Goal: Information Seeking & Learning: Learn about a topic

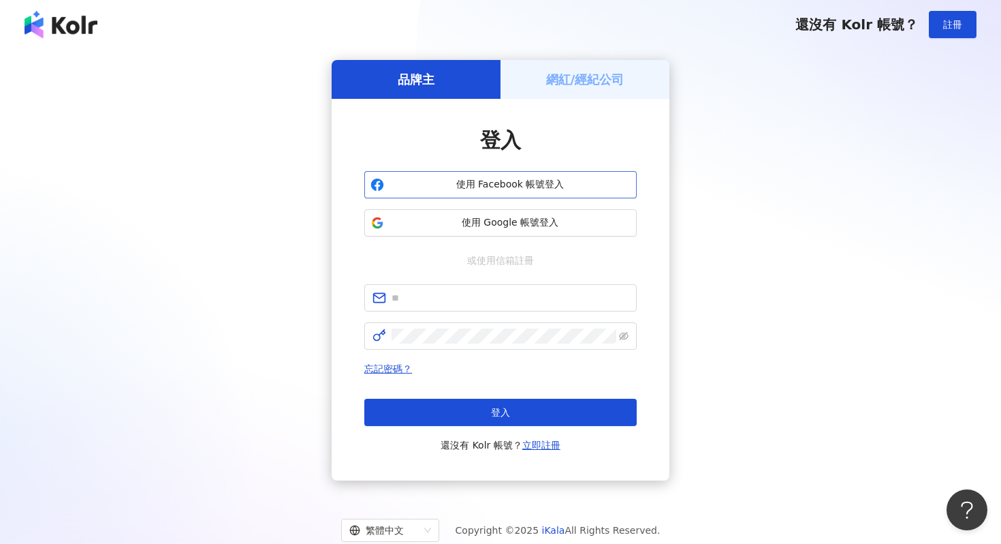
click at [563, 189] on span "使用 Facebook 帳號登入" at bounding box center [510, 185] width 241 height 14
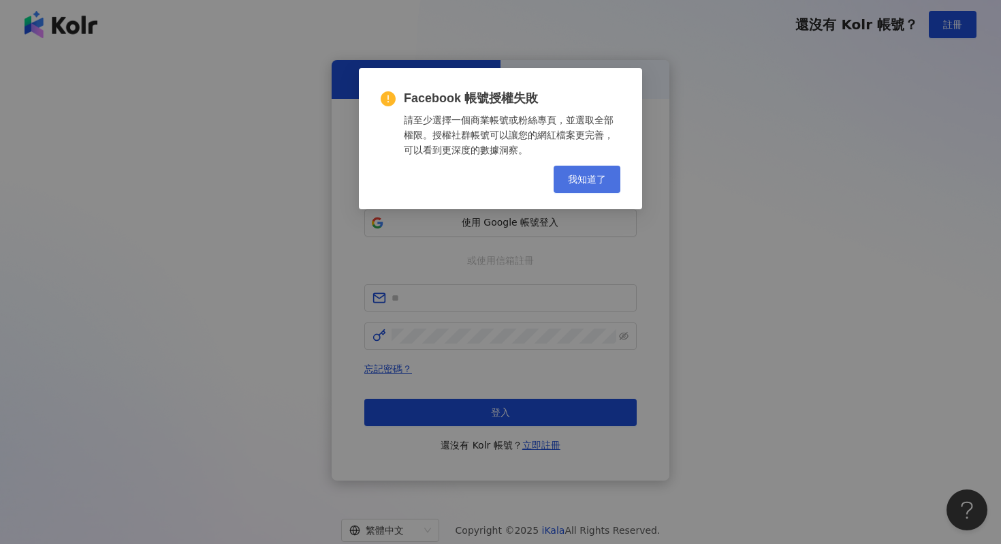
click at [589, 170] on button "我知道了" at bounding box center [587, 179] width 67 height 27
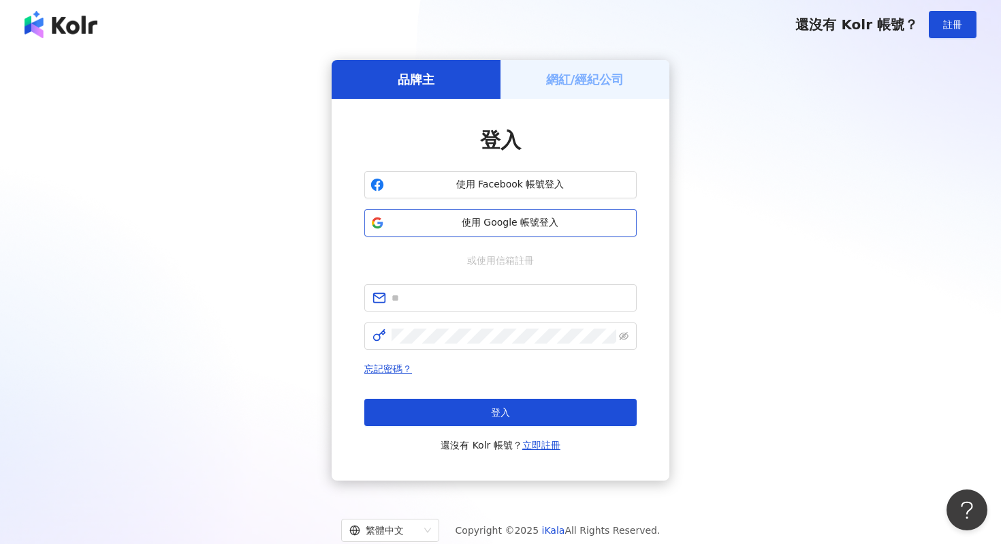
click at [567, 218] on span "使用 Google 帳號登入" at bounding box center [510, 223] width 241 height 14
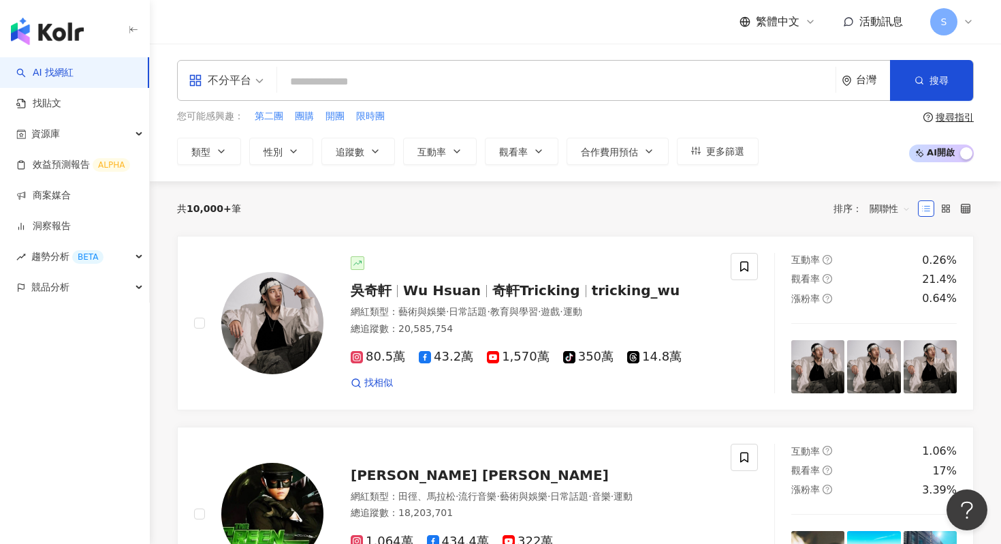
click at [652, 82] on input "search" at bounding box center [557, 82] width 548 height 26
type input "*"
click at [510, 79] on input "search" at bounding box center [557, 82] width 548 height 26
paste input "**"
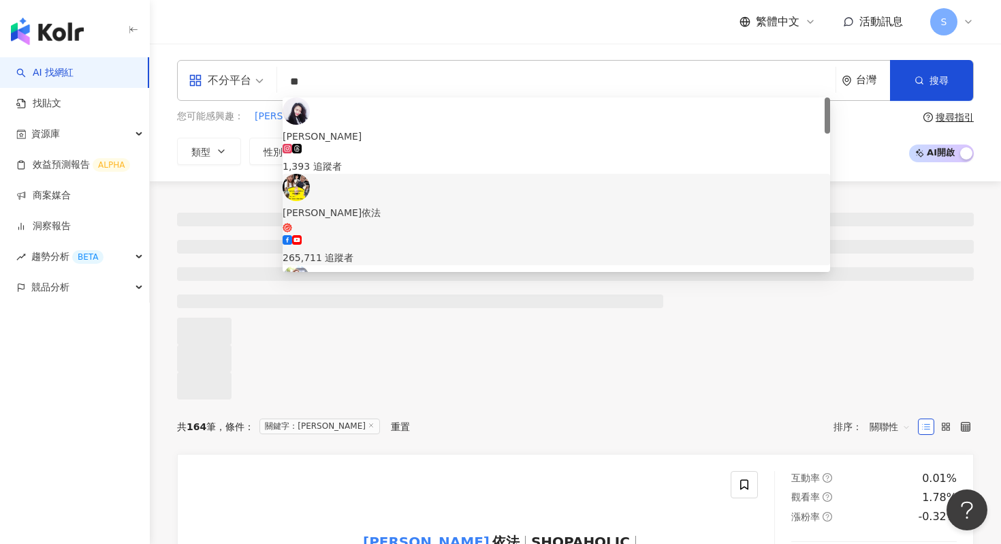
type input "**"
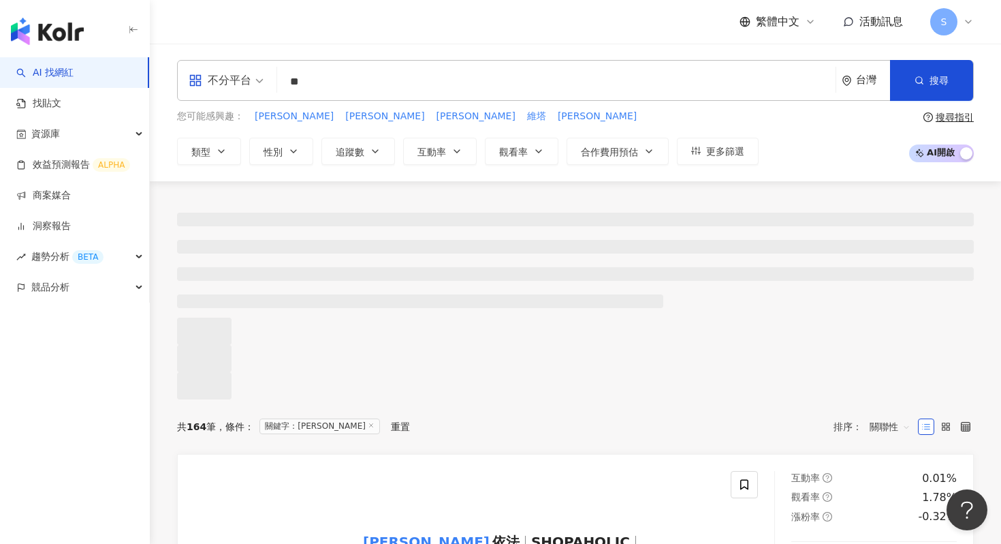
click at [341, 33] on div "繁體中文 活動訊息 S" at bounding box center [575, 22] width 797 height 44
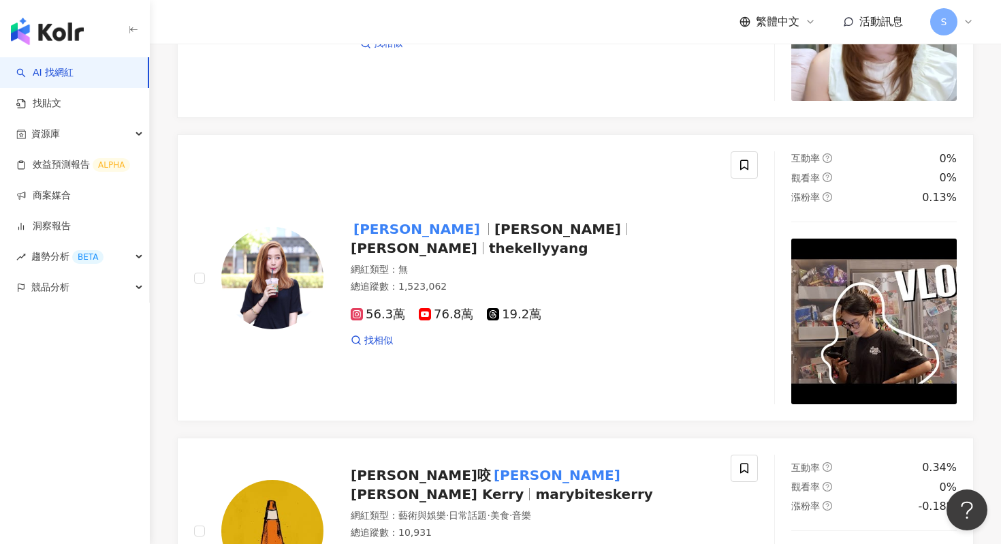
scroll to position [364, 0]
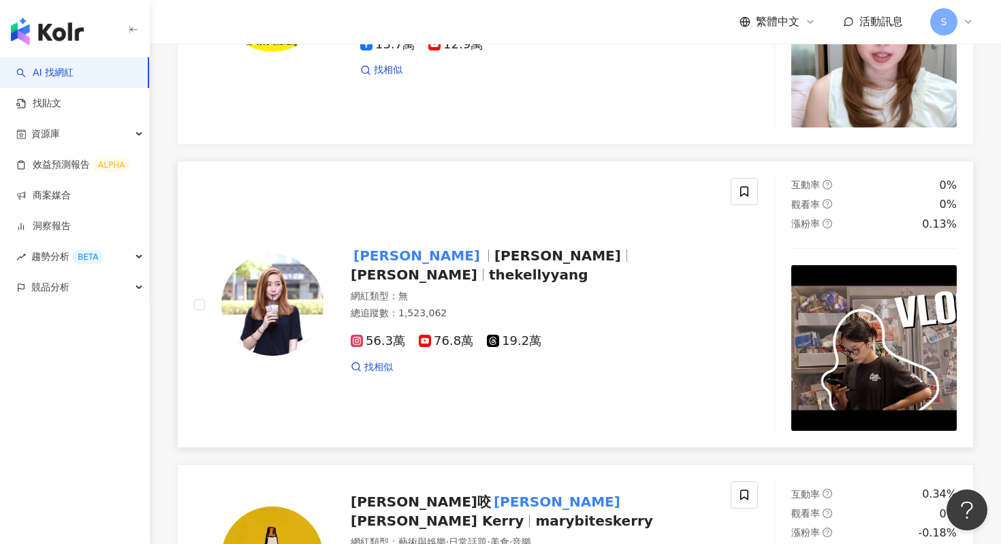
click at [280, 356] on img at bounding box center [272, 304] width 102 height 102
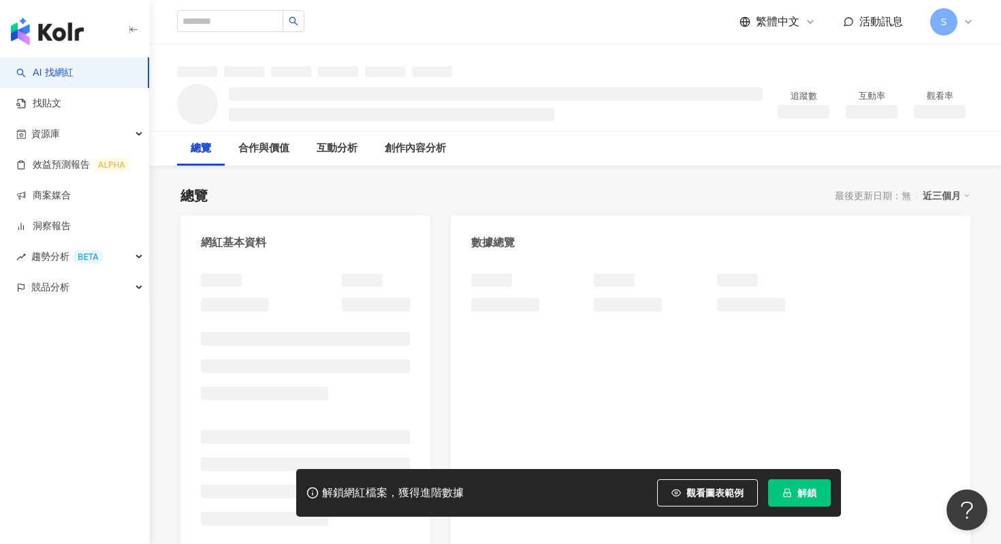
click at [805, 492] on span "解鎖" at bounding box center [807, 492] width 19 height 11
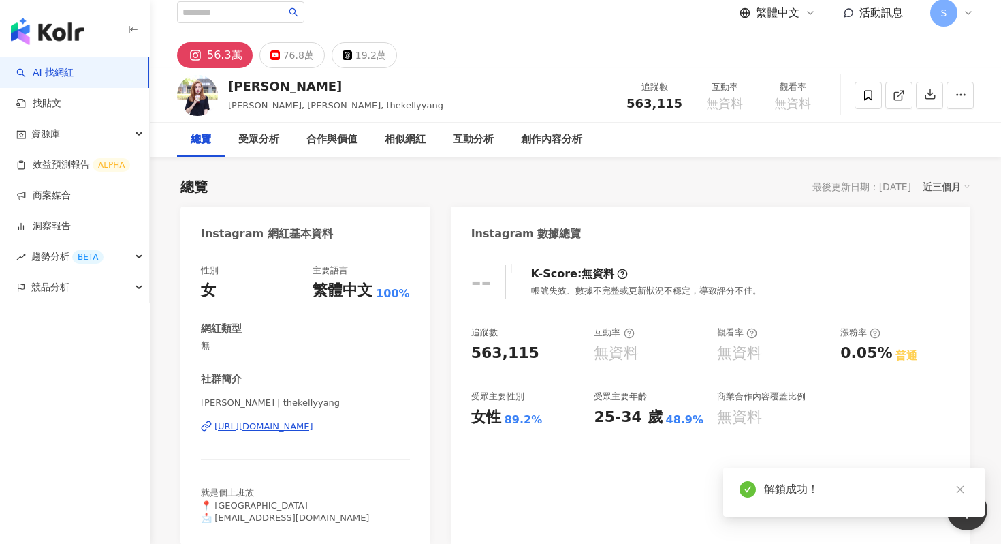
scroll to position [15, 0]
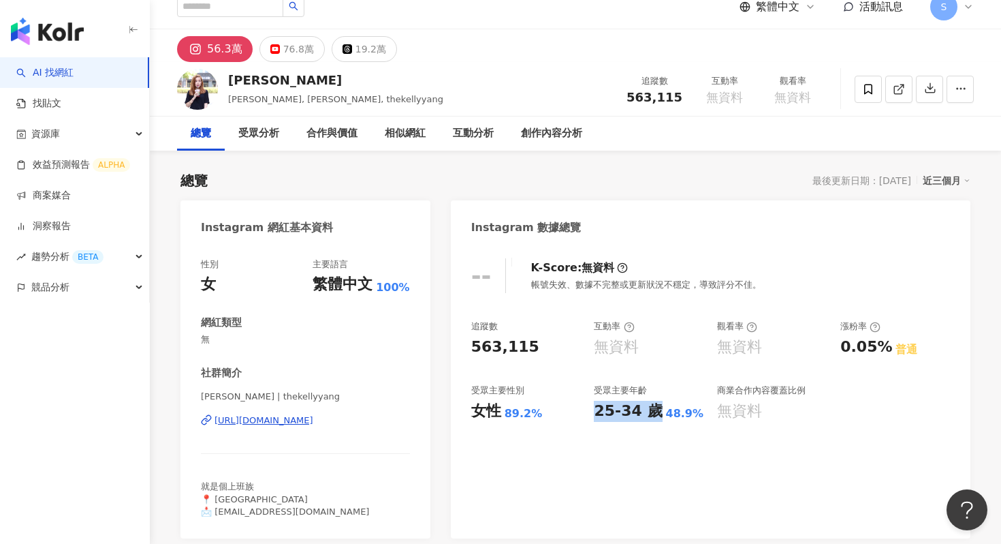
drag, startPoint x: 593, startPoint y: 416, endPoint x: 653, endPoint y: 416, distance: 60.6
click at [654, 416] on div "追蹤數 563,115 互動率 無資料 觀看率 無資料 漲粉率 0.05% 普通 受眾主要性別 女性 89.2% 受眾主要年齡 25-34 歲 48.9% 商…" at bounding box center [710, 370] width 479 height 101
copy div "25-34 歲"
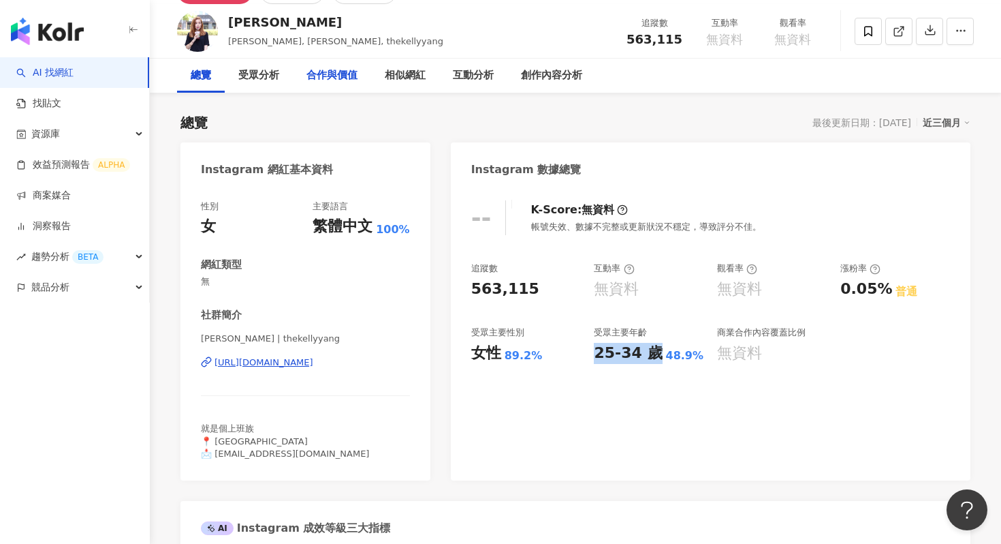
scroll to position [0, 0]
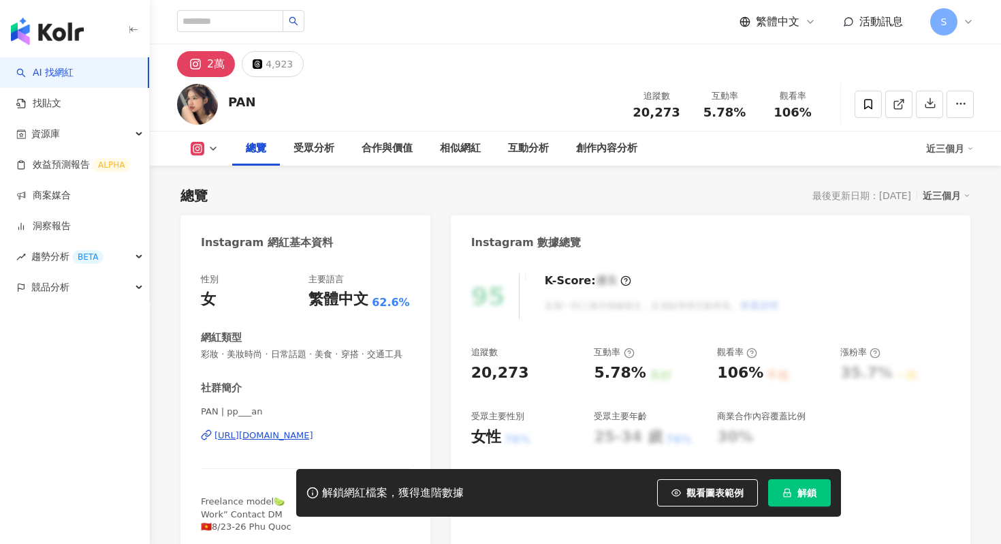
scroll to position [84, 0]
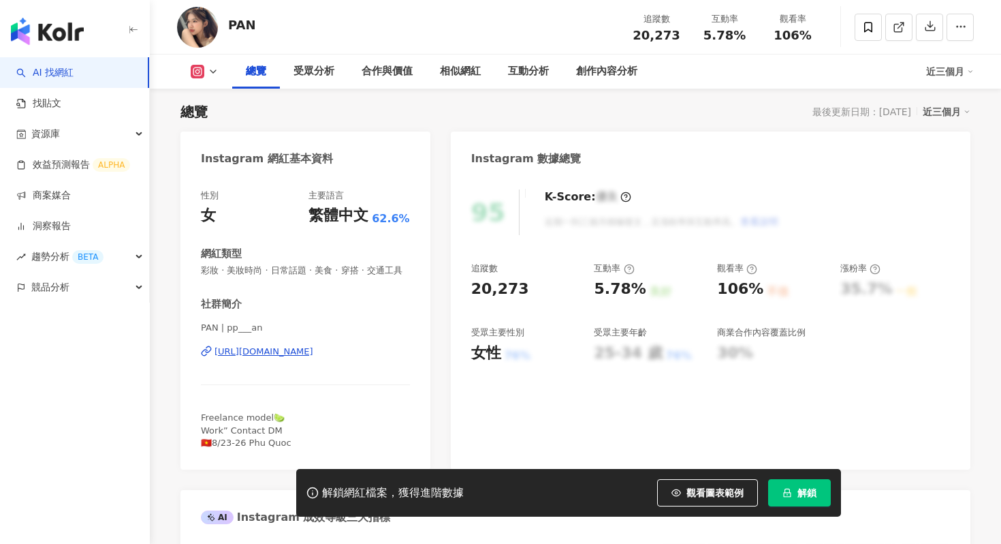
click at [796, 495] on button "解鎖" at bounding box center [799, 492] width 63 height 27
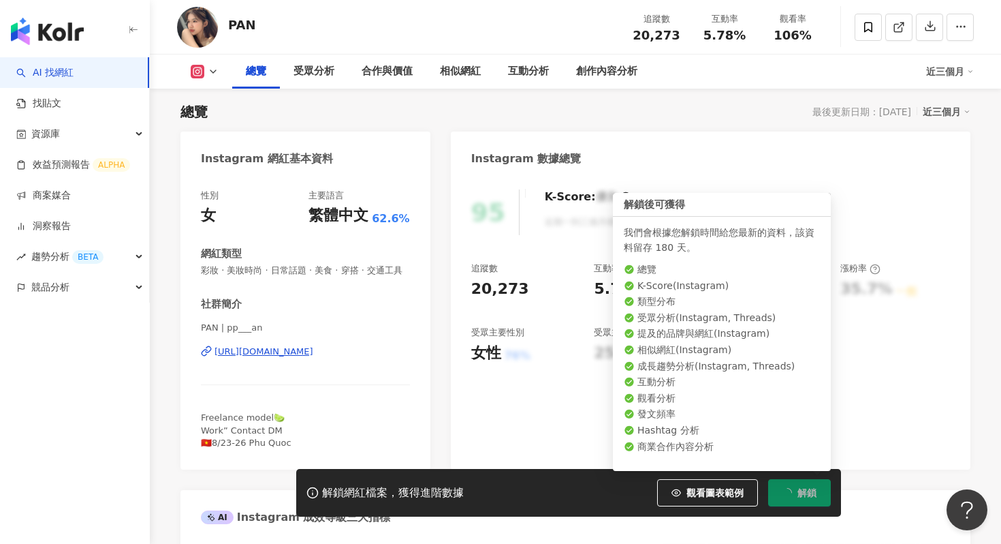
scroll to position [0, 0]
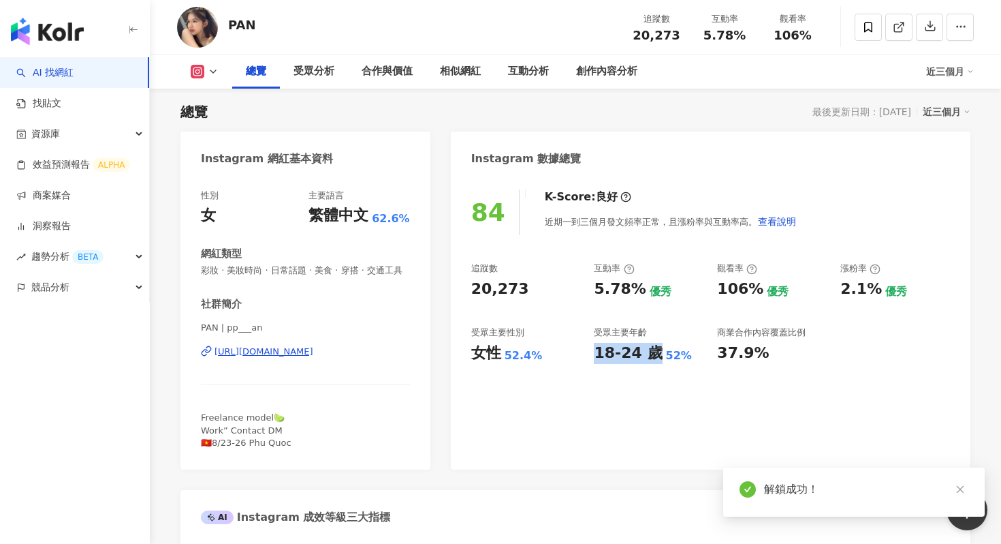
drag, startPoint x: 592, startPoint y: 358, endPoint x: 652, endPoint y: 361, distance: 60.0
click at [652, 361] on div "追蹤數 20,273 互動率 5.78% 優秀 觀看率 106% 優秀 漲粉率 2.1% 優秀 受眾主要性別 女性 52.4% 受眾主要年齡 18-24 歲 …" at bounding box center [710, 312] width 479 height 101
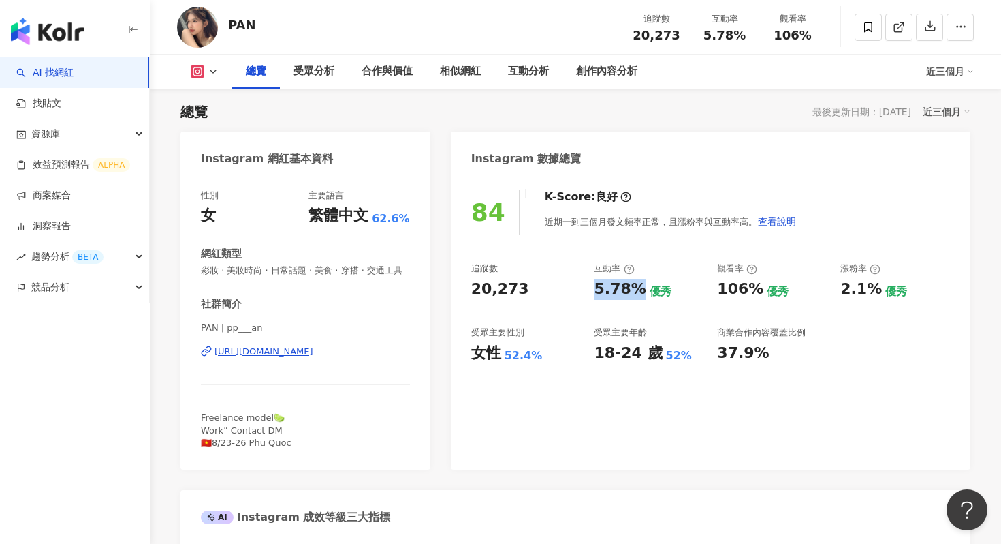
drag, startPoint x: 594, startPoint y: 287, endPoint x: 634, endPoint y: 287, distance: 39.5
click at [634, 287] on div "5.78%" at bounding box center [620, 289] width 52 height 21
copy div "5.78%"
